Goal: Task Accomplishment & Management: Complete application form

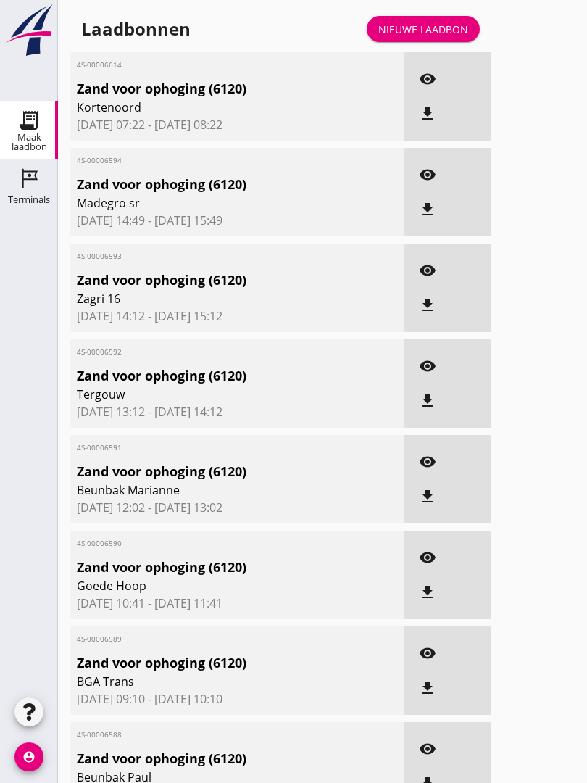
click at [430, 37] on div "Nieuwe laadbon" at bounding box center [423, 29] width 90 height 15
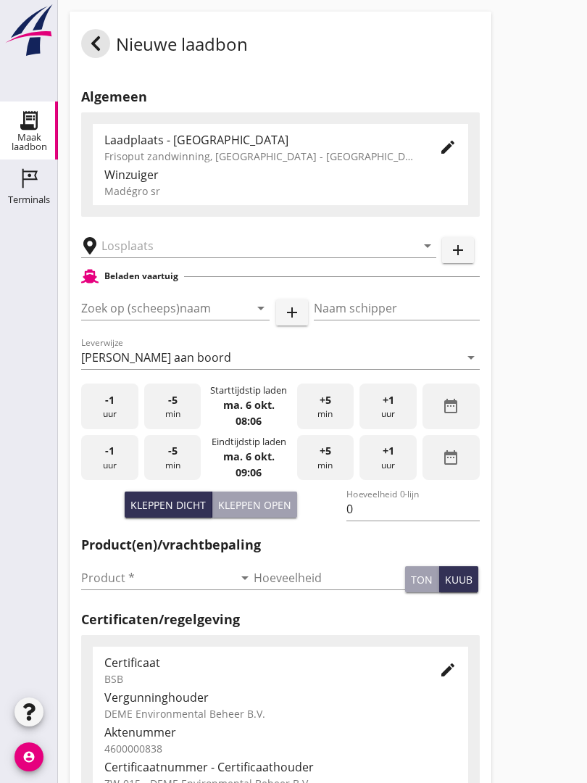
click at [186, 255] on input "text" at bounding box center [248, 245] width 294 height 23
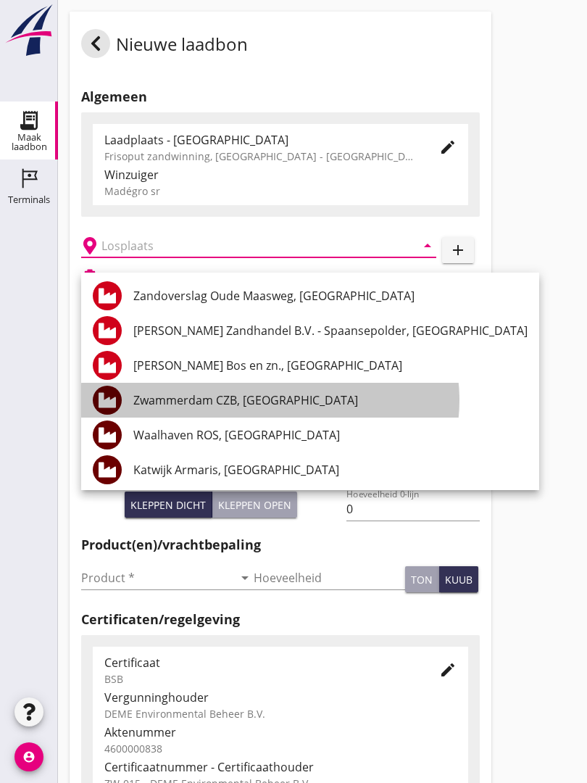
click at [299, 397] on div "Zwammerdam CZB, [GEOGRAPHIC_DATA]" at bounding box center [330, 399] width 394 height 17
type input "Zwammerdam CZB, [GEOGRAPHIC_DATA]"
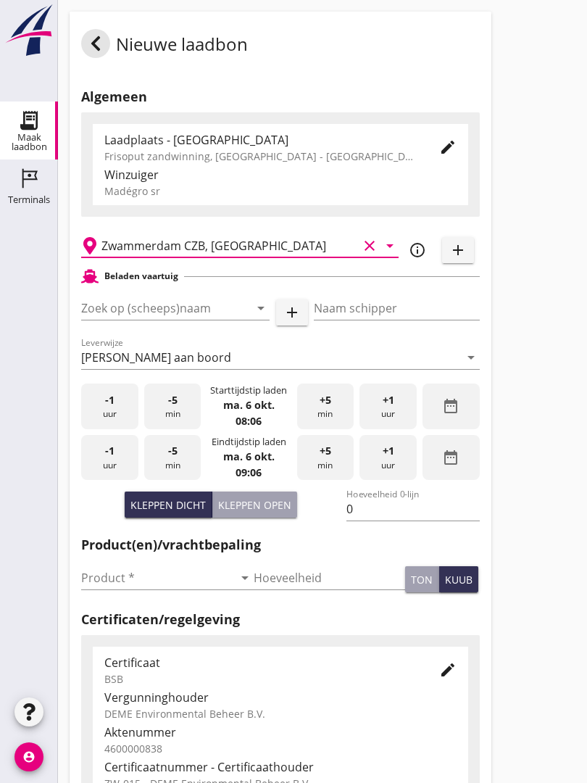
click at [210, 318] on input "Zoek op (scheeps)naam" at bounding box center [155, 307] width 148 height 23
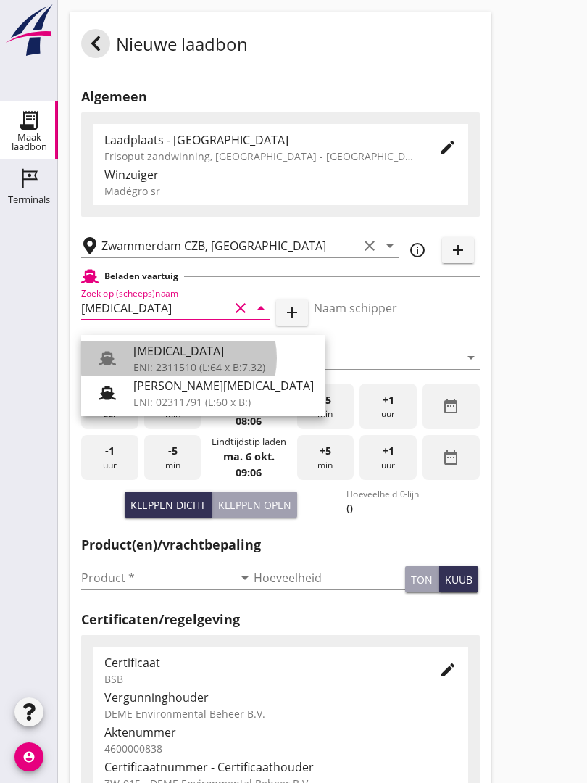
click at [194, 363] on div "ENI: 2311510 (L:64 x B:7.32)" at bounding box center [223, 367] width 181 height 15
type input "[MEDICAL_DATA]"
type input "[PERSON_NAME]"
type input "552"
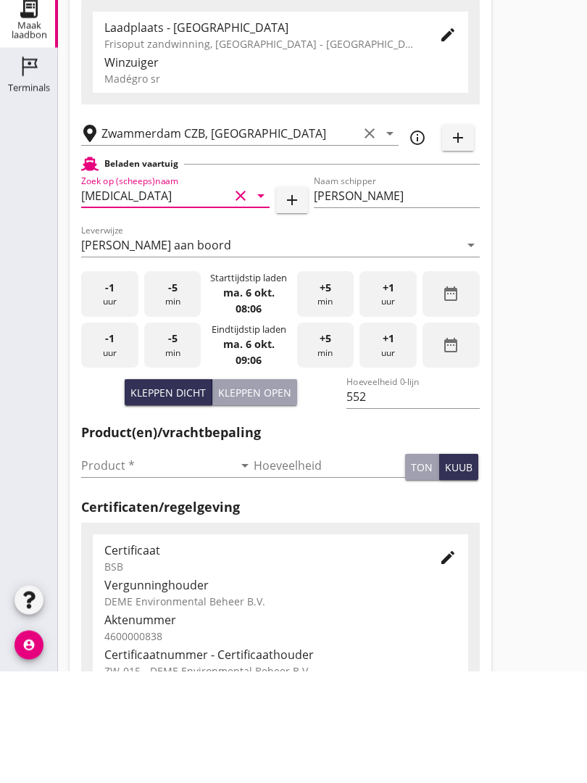
click at [112, 566] on input "Product *" at bounding box center [157, 577] width 152 height 23
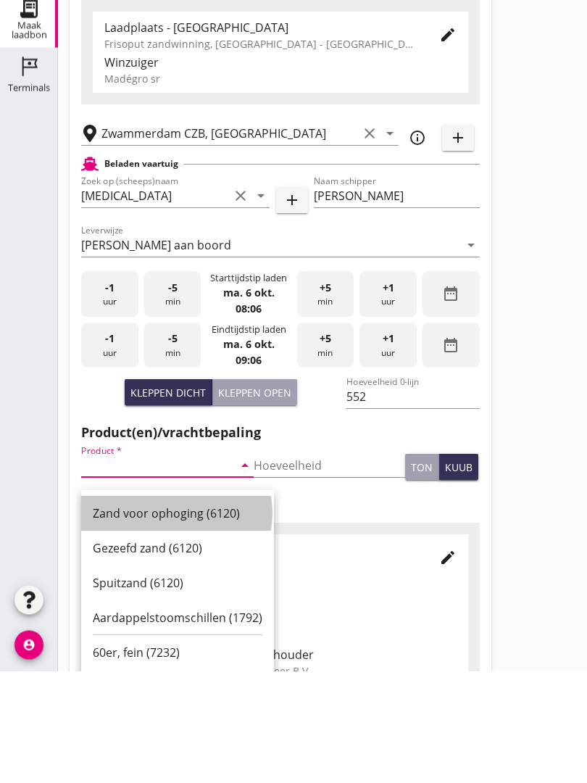
click at [154, 617] on div "Zand voor ophoging (6120)" at bounding box center [178, 625] width 170 height 17
type input "Zand voor ophoging (6120)"
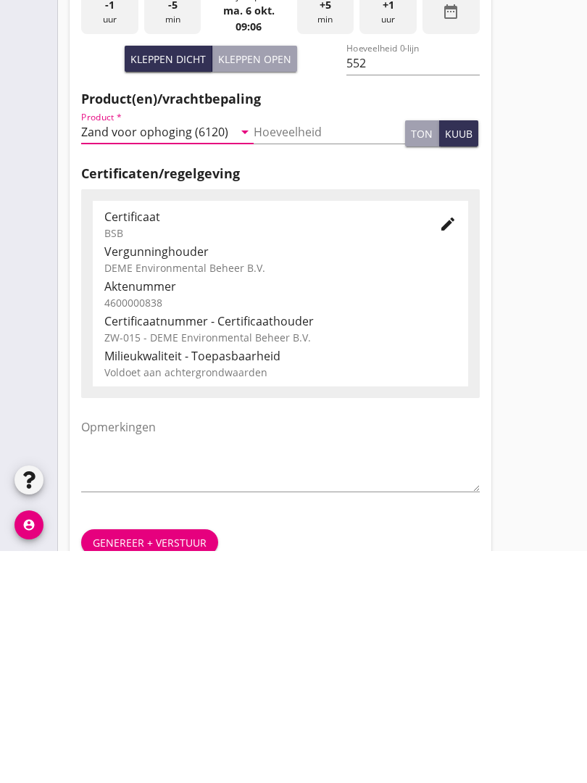
scroll to position [254, 0]
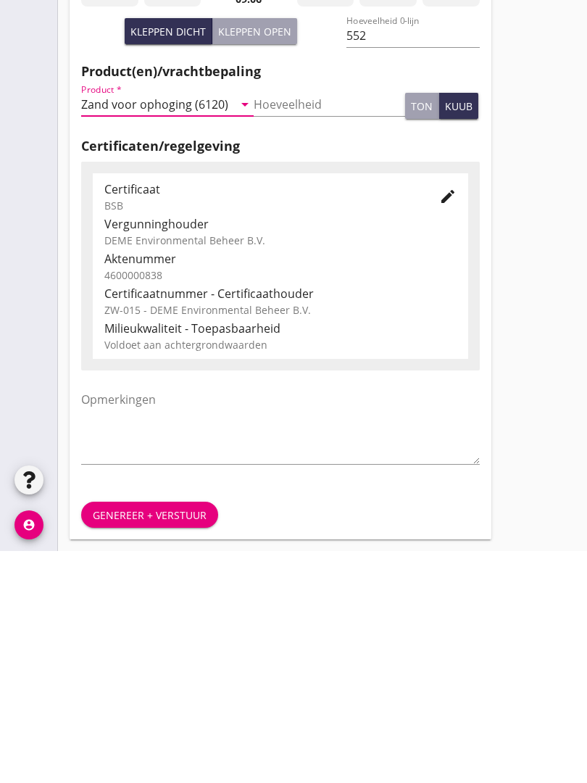
click at [152, 739] on div "Genereer + verstuur" at bounding box center [150, 746] width 114 height 15
